Goal: Task Accomplishment & Management: Manage account settings

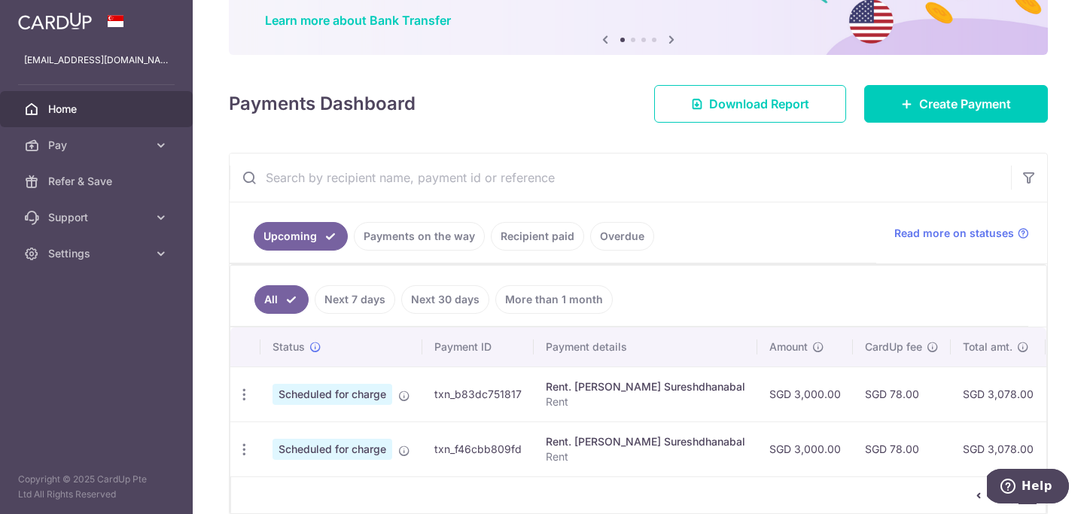
scroll to position [192, 0]
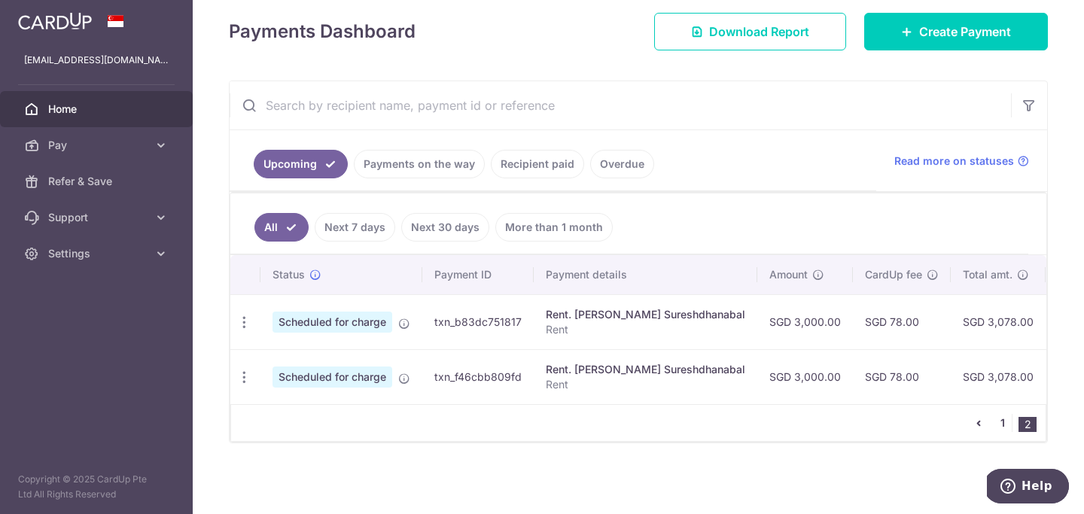
click at [1003, 425] on link "1" at bounding box center [1003, 423] width 18 height 18
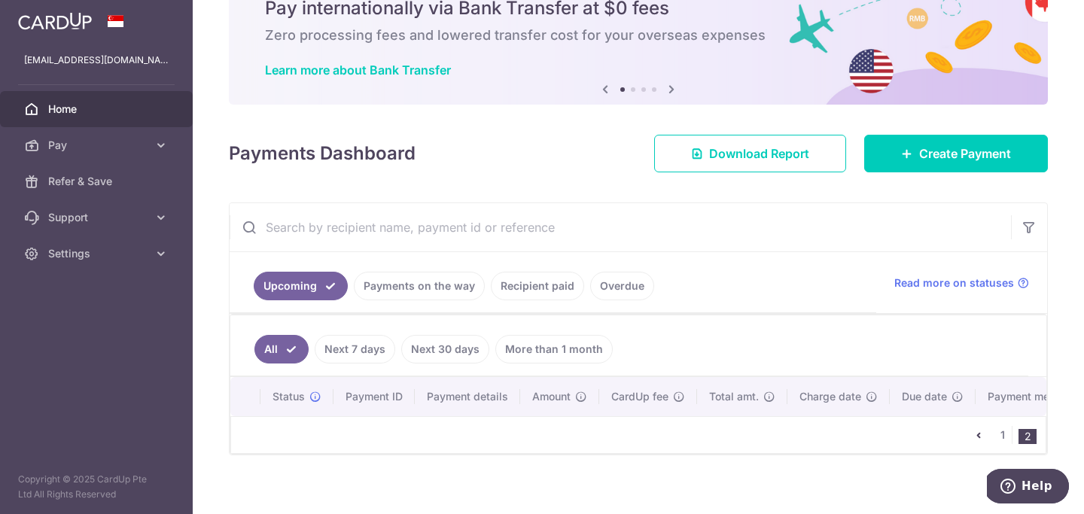
scroll to position [82, 0]
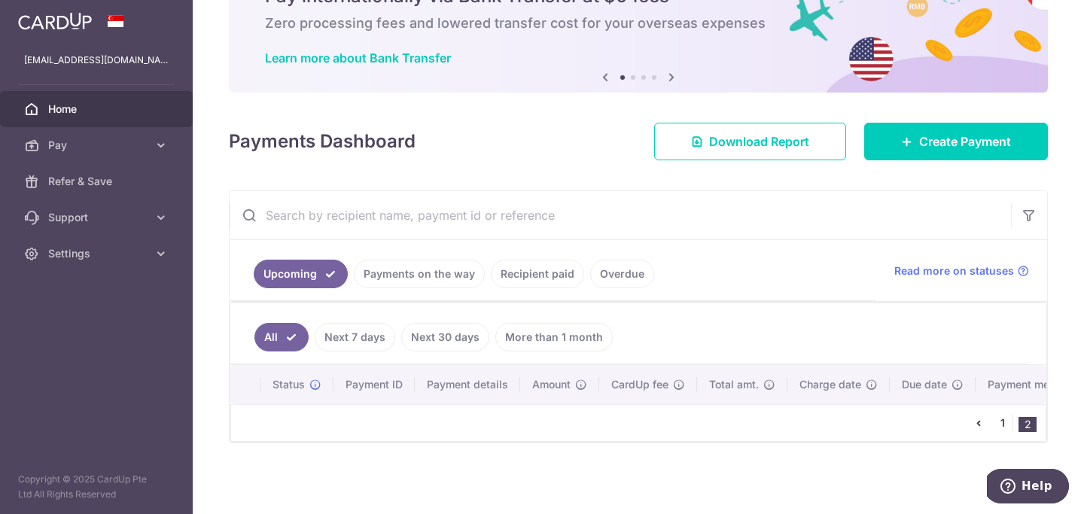
click at [997, 423] on link "1" at bounding box center [1003, 423] width 18 height 18
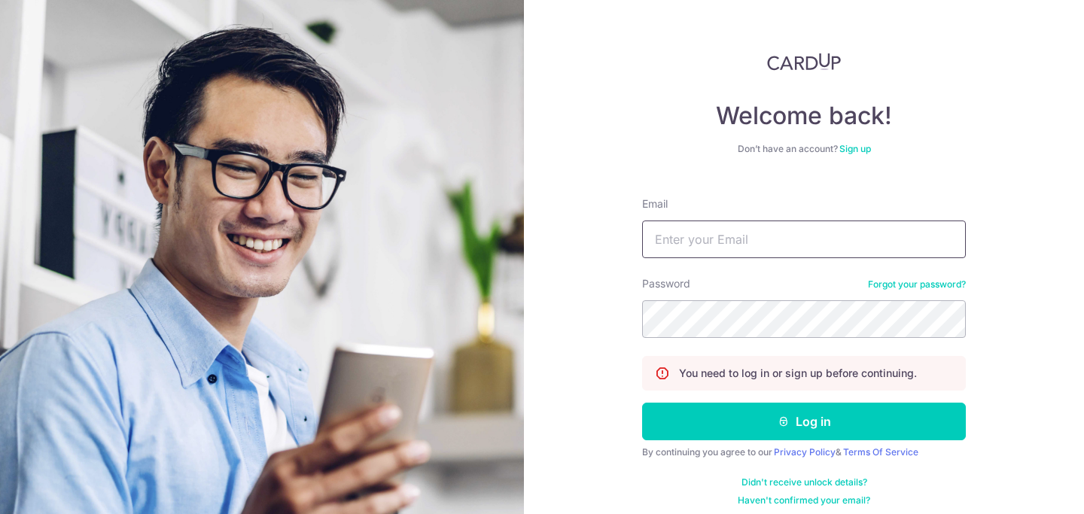
click at [736, 221] on input "Email" at bounding box center [804, 240] width 324 height 38
type input "[EMAIL_ADDRESS][DOMAIN_NAME]"
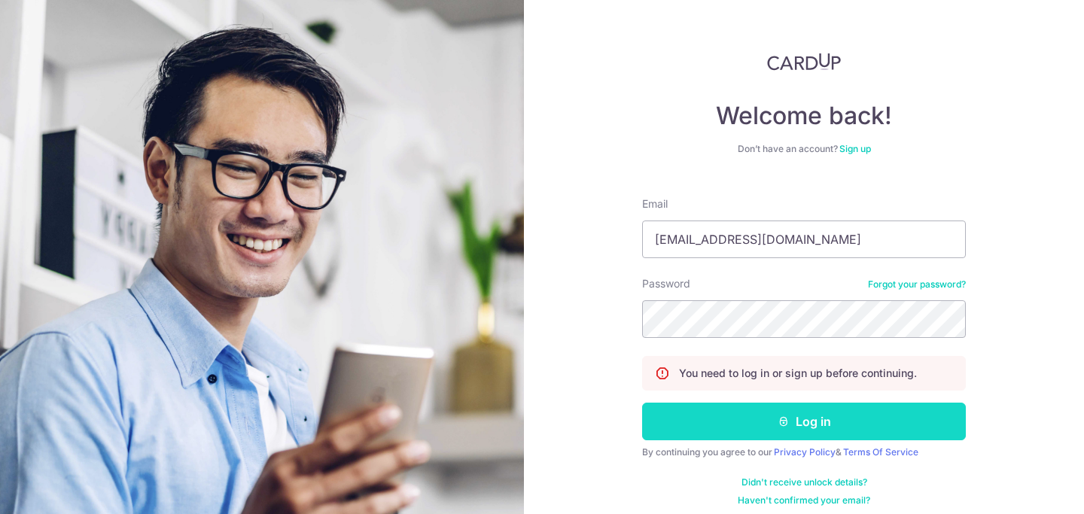
click at [772, 412] on button "Log in" at bounding box center [804, 422] width 324 height 38
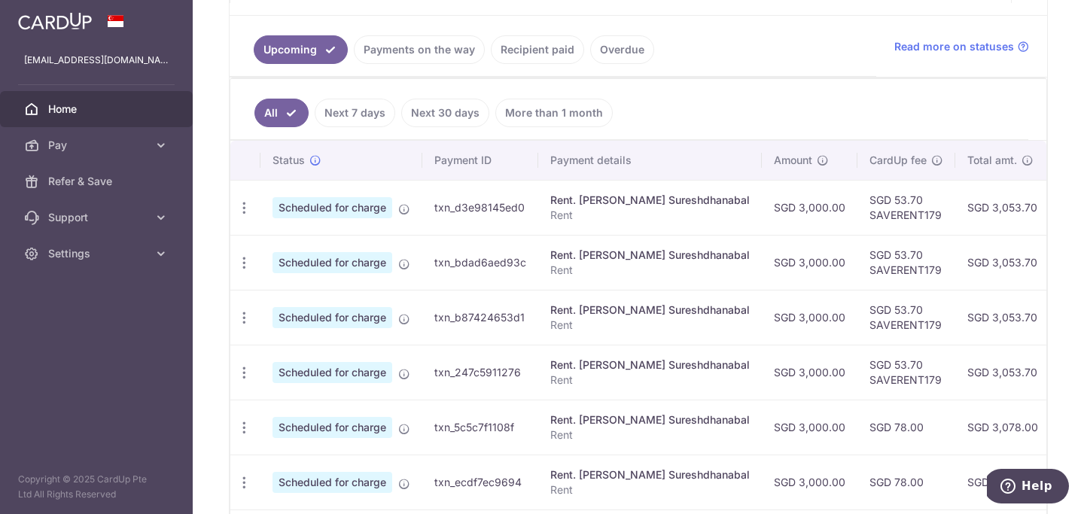
scroll to position [344, 0]
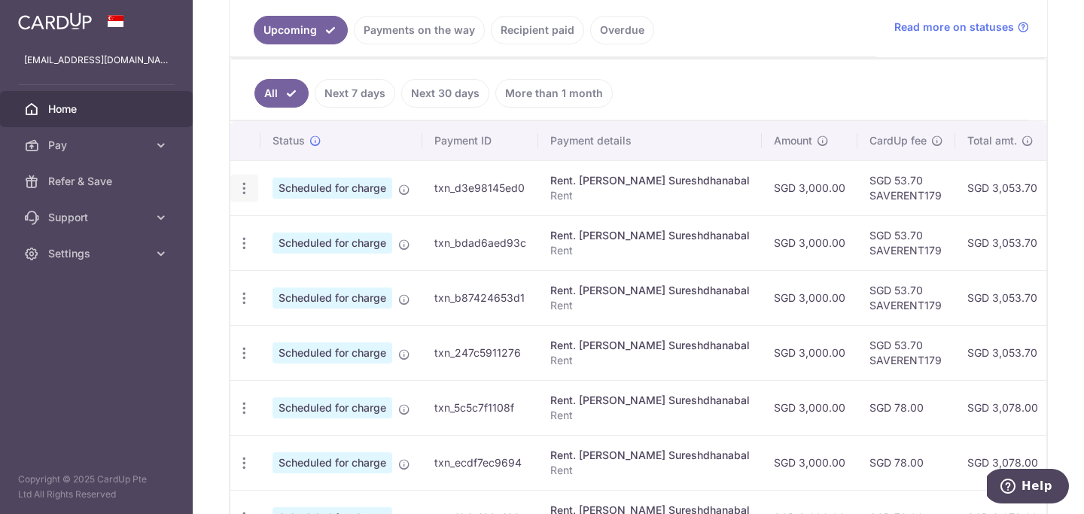
click at [247, 192] on icon "button" at bounding box center [244, 189] width 16 height 16
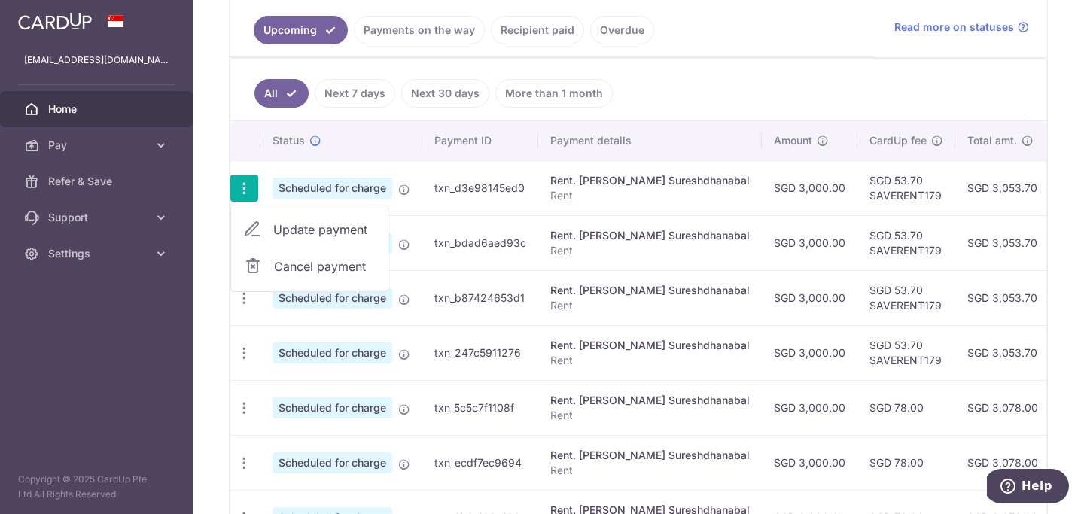
click at [296, 233] on span "Update payment" at bounding box center [324, 230] width 102 height 18
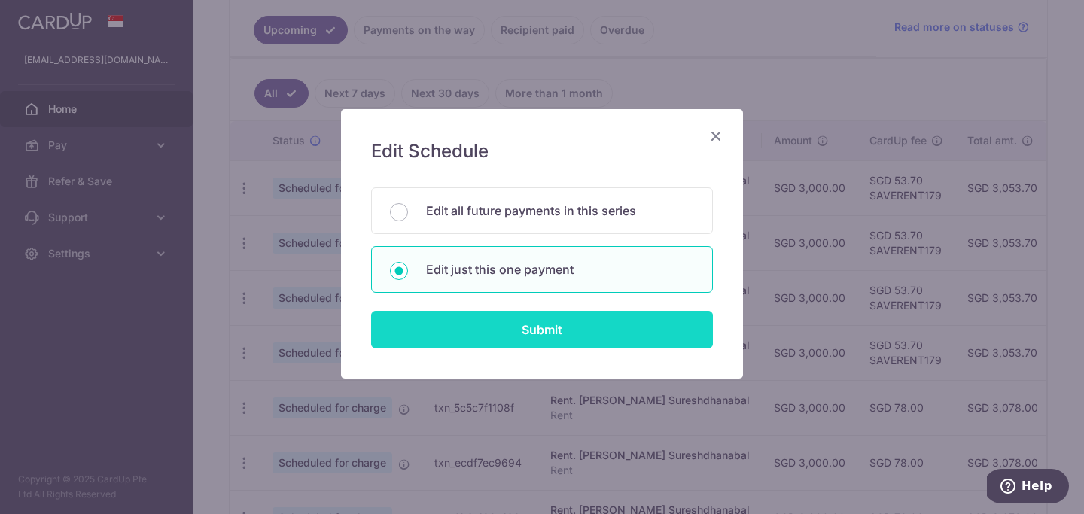
click at [526, 333] on input "Submit" at bounding box center [542, 330] width 342 height 38
radio input "true"
type input "3,000.00"
type input "[DATE]"
type input "Rent"
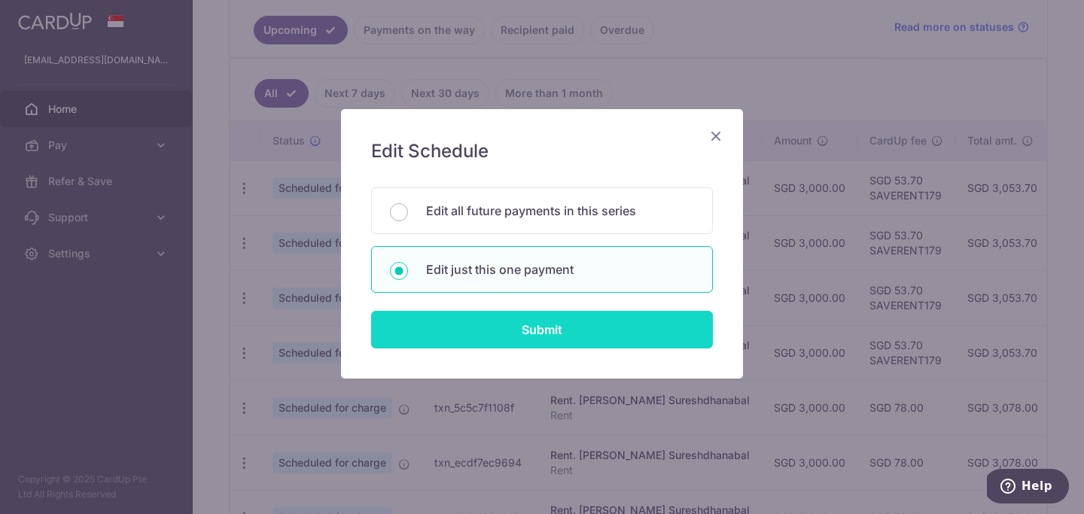
type input "SAVERENT179"
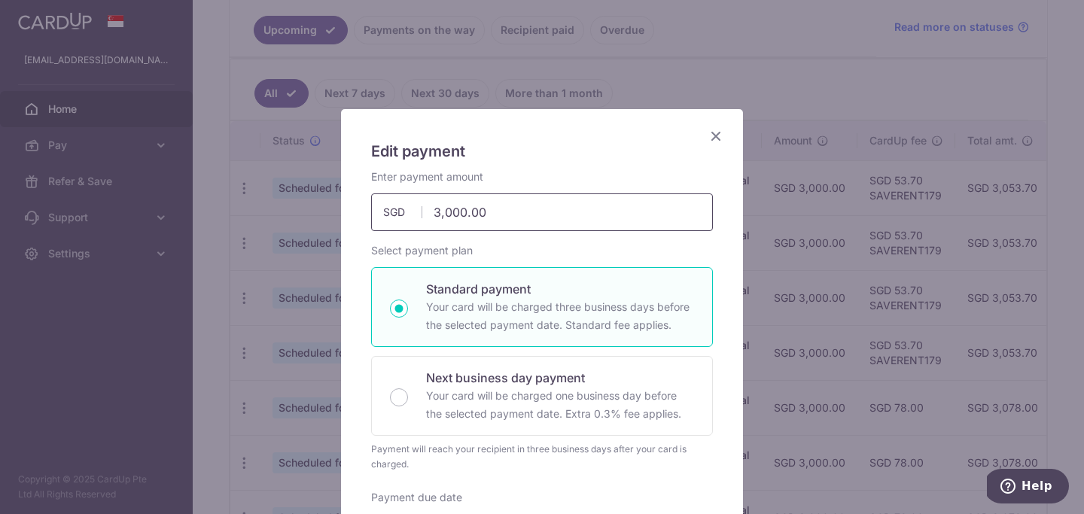
drag, startPoint x: 440, startPoint y: 212, endPoint x: 420, endPoint y: 211, distance: 19.6
click at [420, 211] on div "3,000.00 3000.00 SGD" at bounding box center [542, 213] width 342 height 38
type input "4,473.00"
click at [556, 176] on div "Enter payment amount 4,473.00 4473.00 SGD To change the payment amount, please …" at bounding box center [542, 200] width 342 height 62
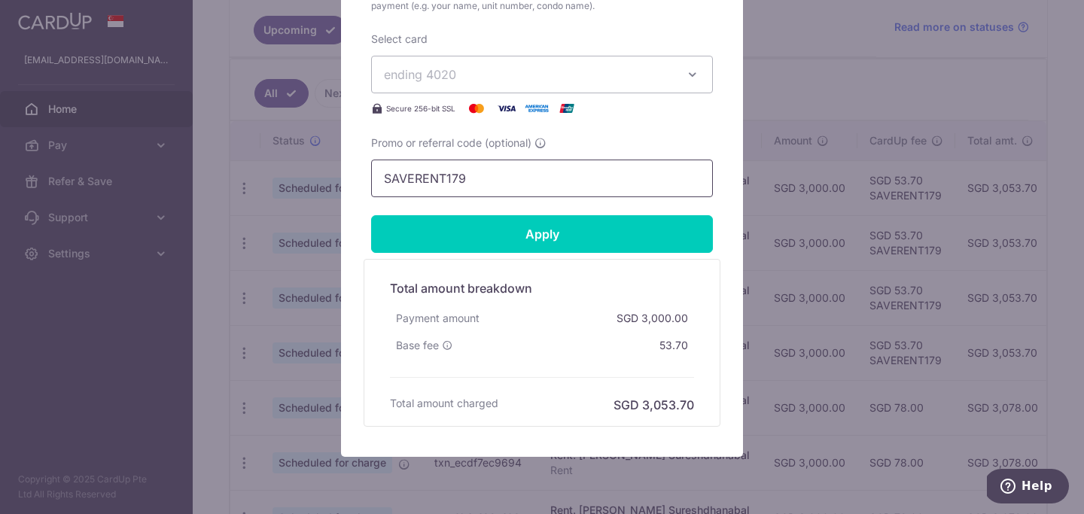
scroll to position [657, 0]
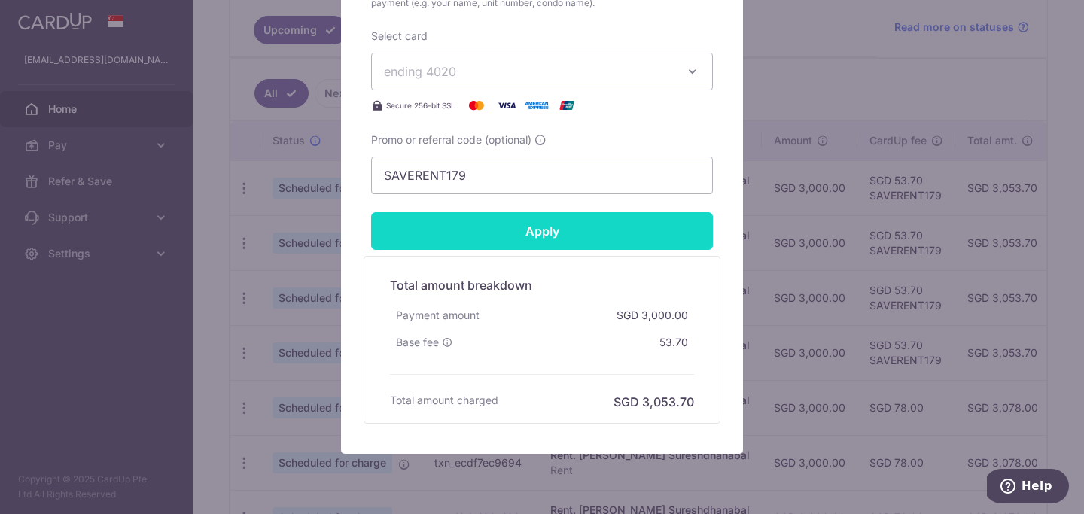
click at [546, 233] on input "Apply" at bounding box center [542, 231] width 342 height 38
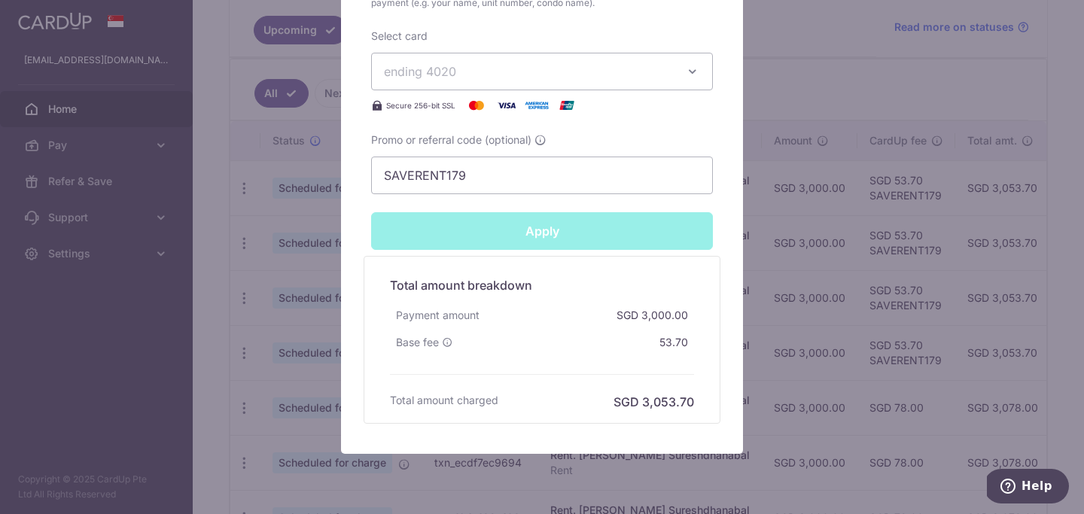
type input "Successfully Applied"
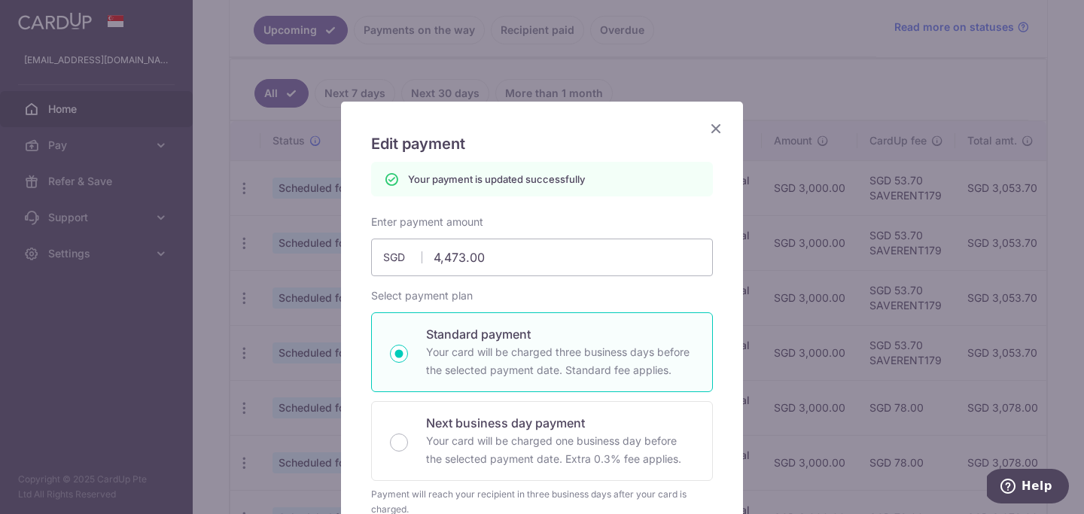
scroll to position [0, 0]
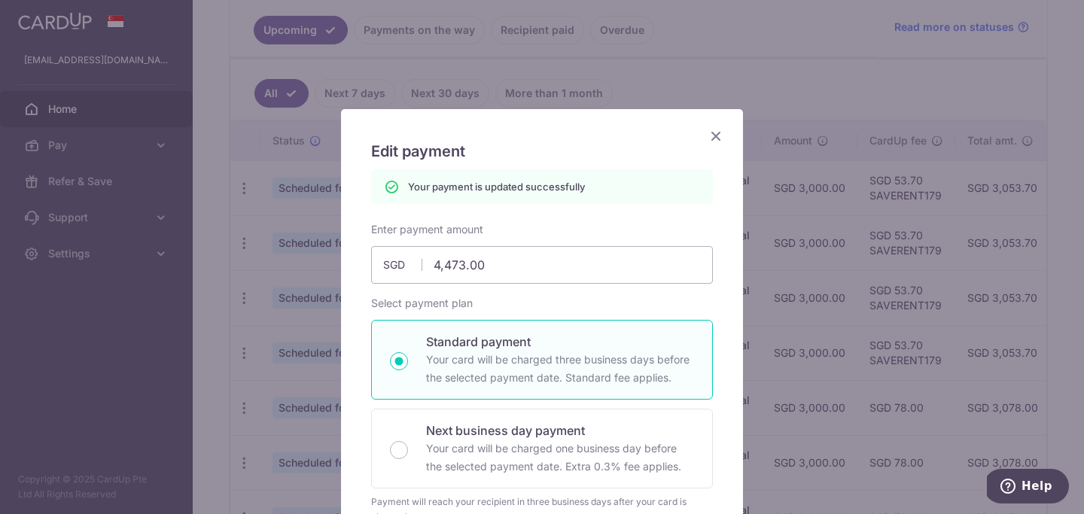
click at [721, 132] on icon "Close" at bounding box center [716, 135] width 18 height 19
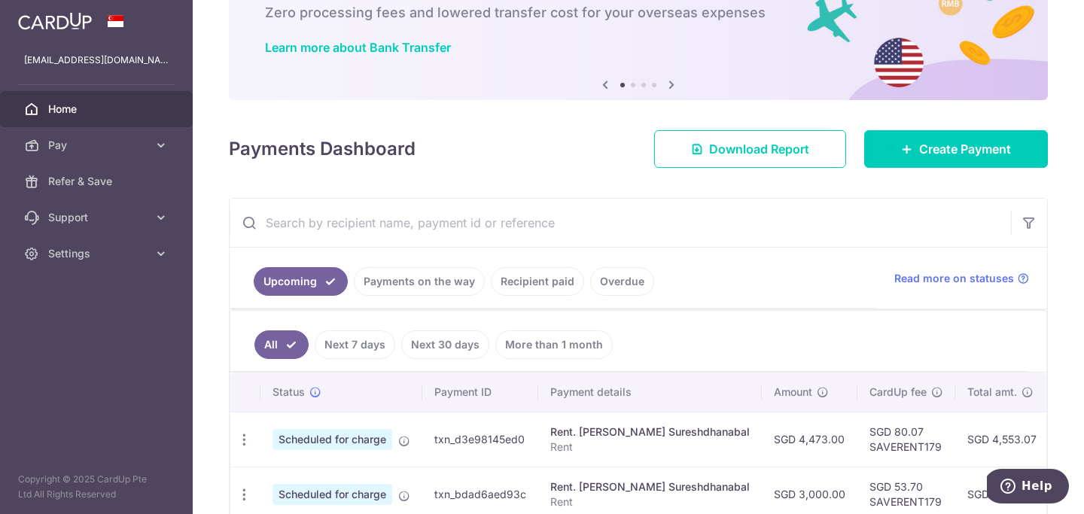
scroll to position [96, 0]
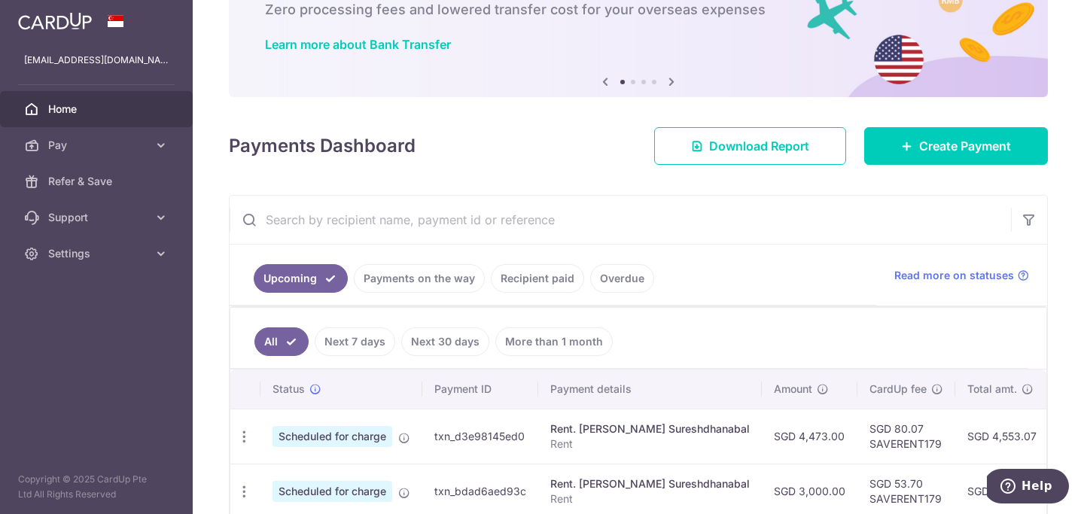
click at [542, 268] on link "Recipient paid" at bounding box center [537, 278] width 93 height 29
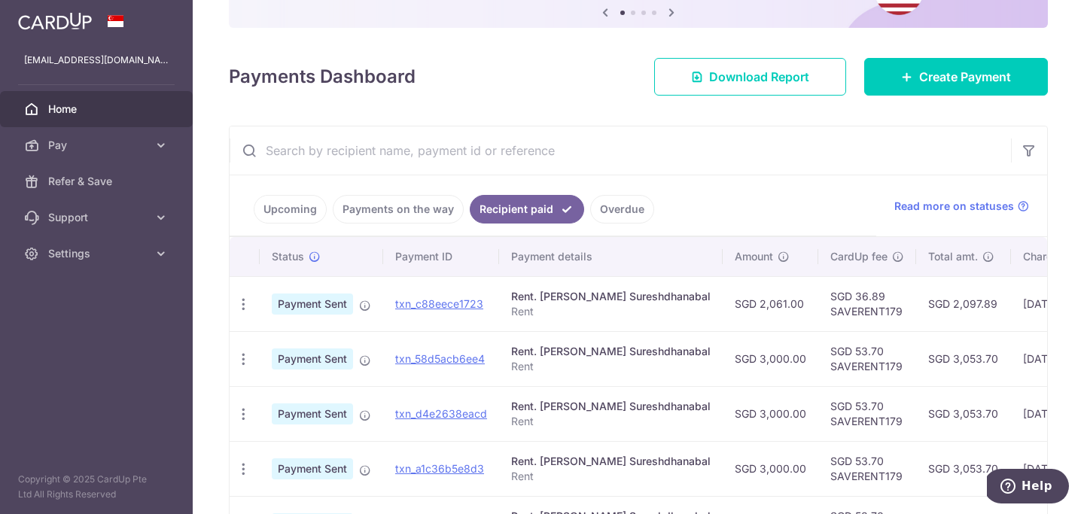
scroll to position [175, 0]
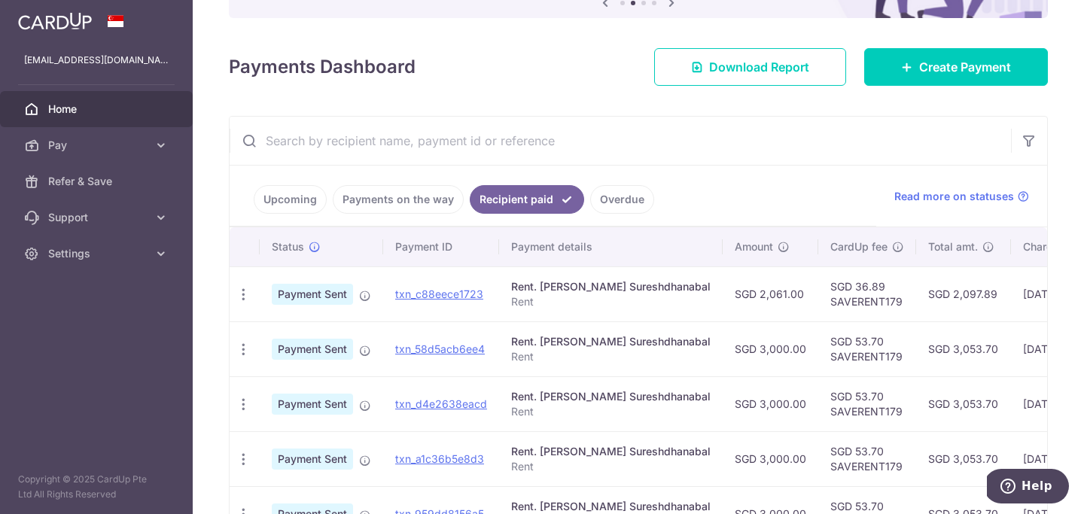
click at [299, 199] on link "Upcoming" at bounding box center [290, 199] width 73 height 29
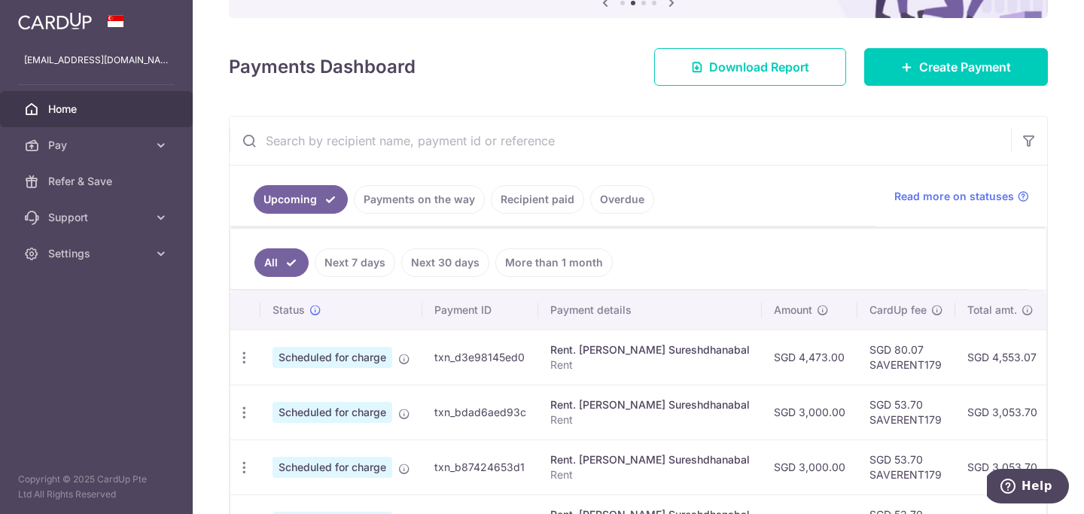
click at [567, 69] on div "Payments Dashboard Download Report Create Payment" at bounding box center [638, 64] width 819 height 44
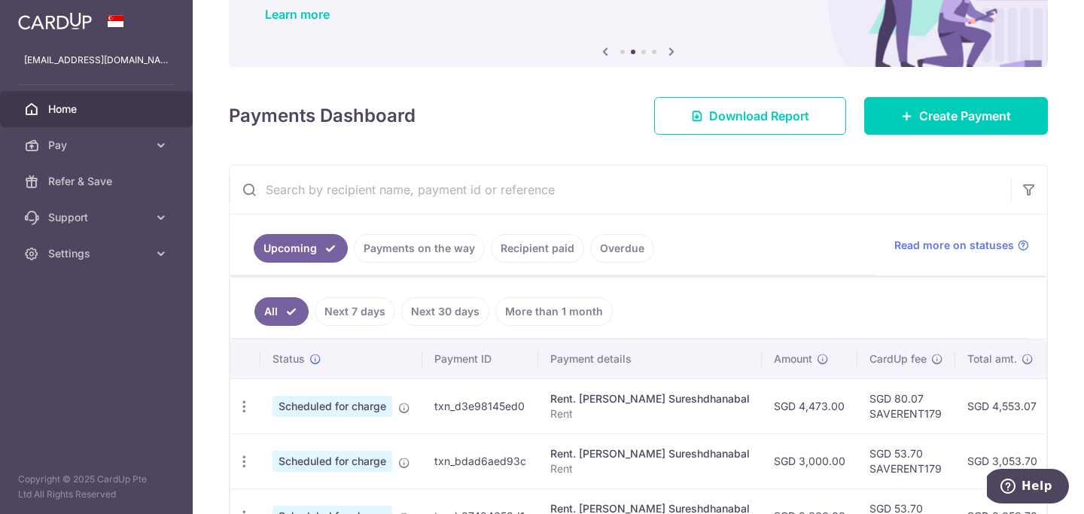
scroll to position [0, 0]
